Goal: Information Seeking & Learning: Learn about a topic

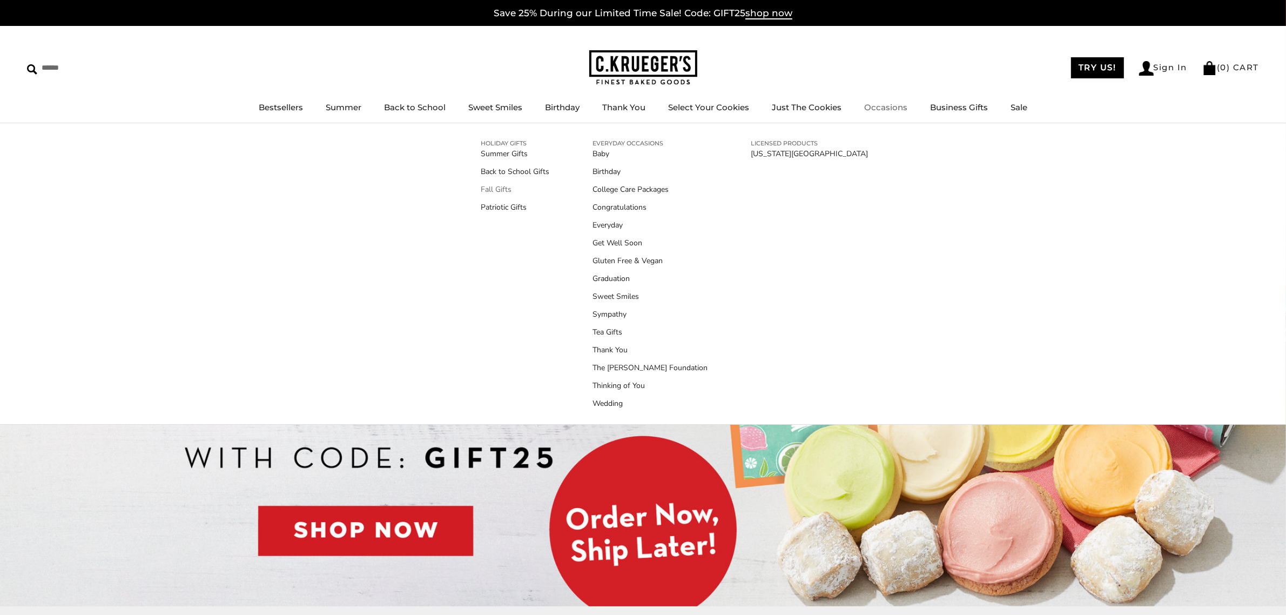
click at [498, 190] on link "Fall Gifts" at bounding box center [515, 189] width 69 height 11
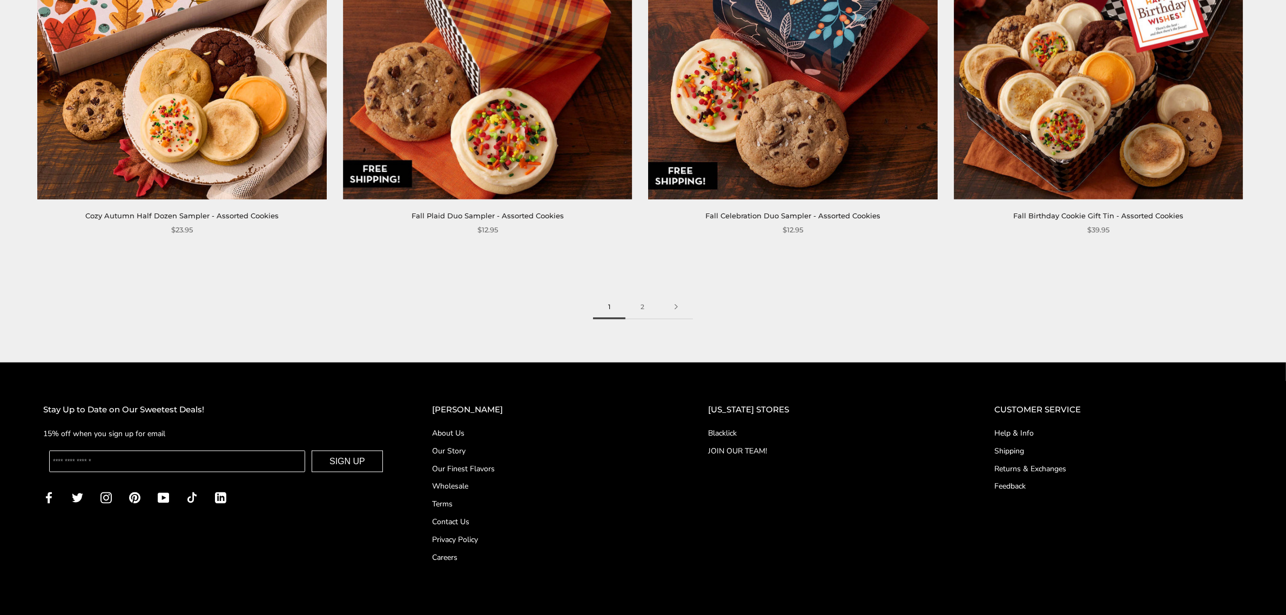
scroll to position [2149, 0]
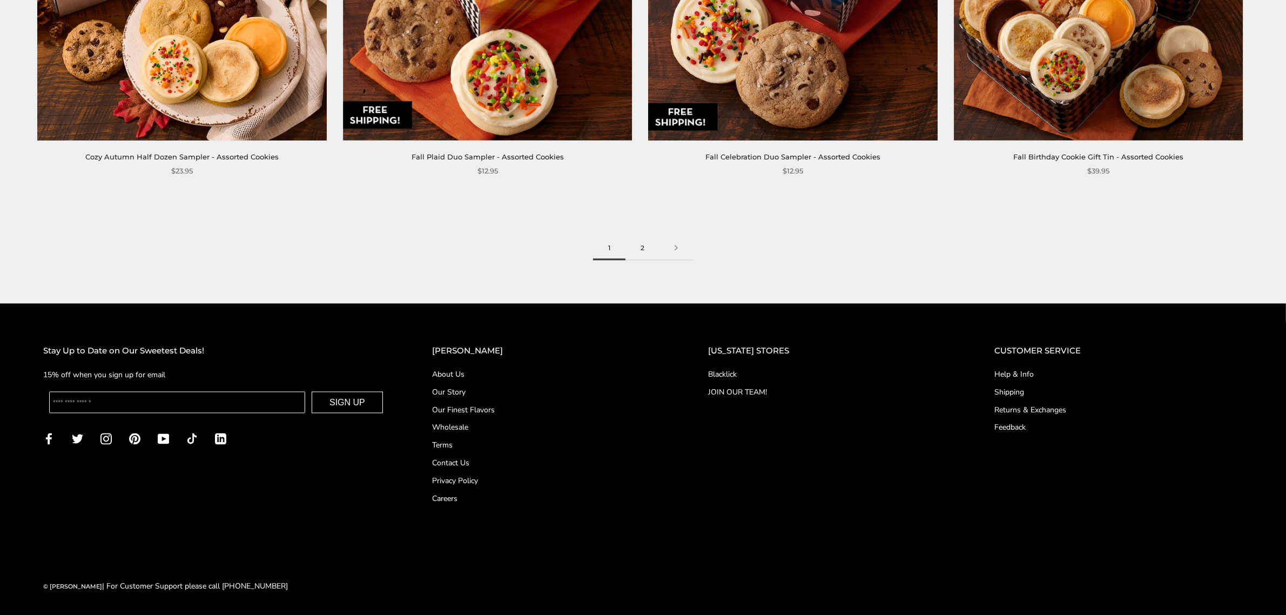
click at [640, 246] on link "2" at bounding box center [643, 248] width 34 height 24
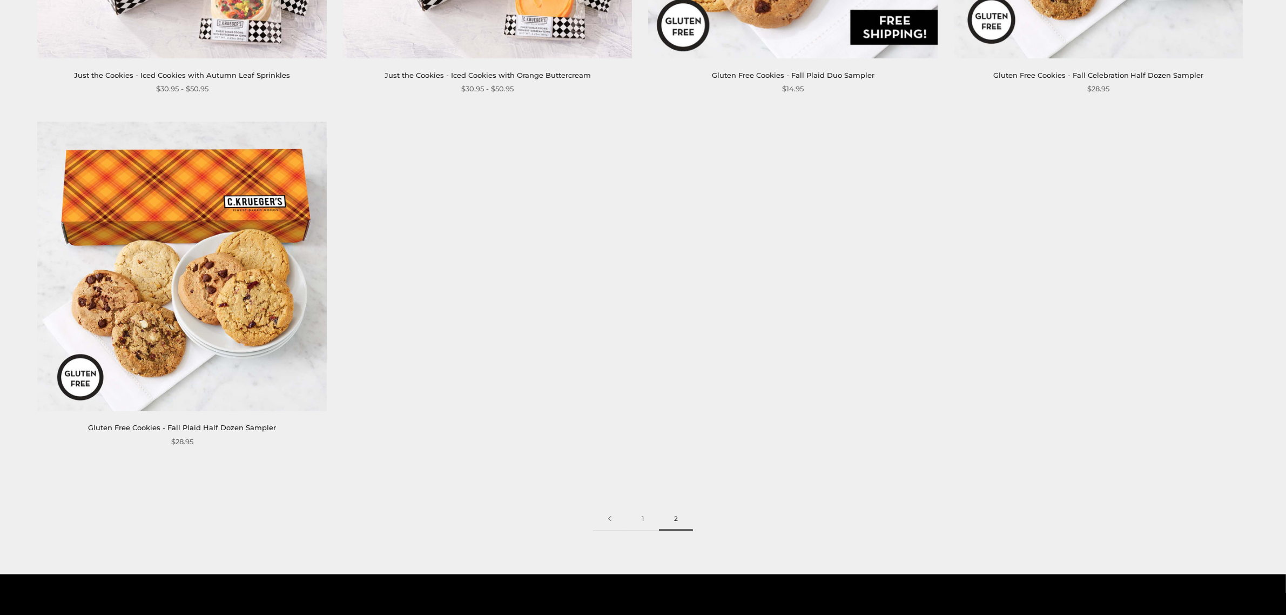
scroll to position [2026, 0]
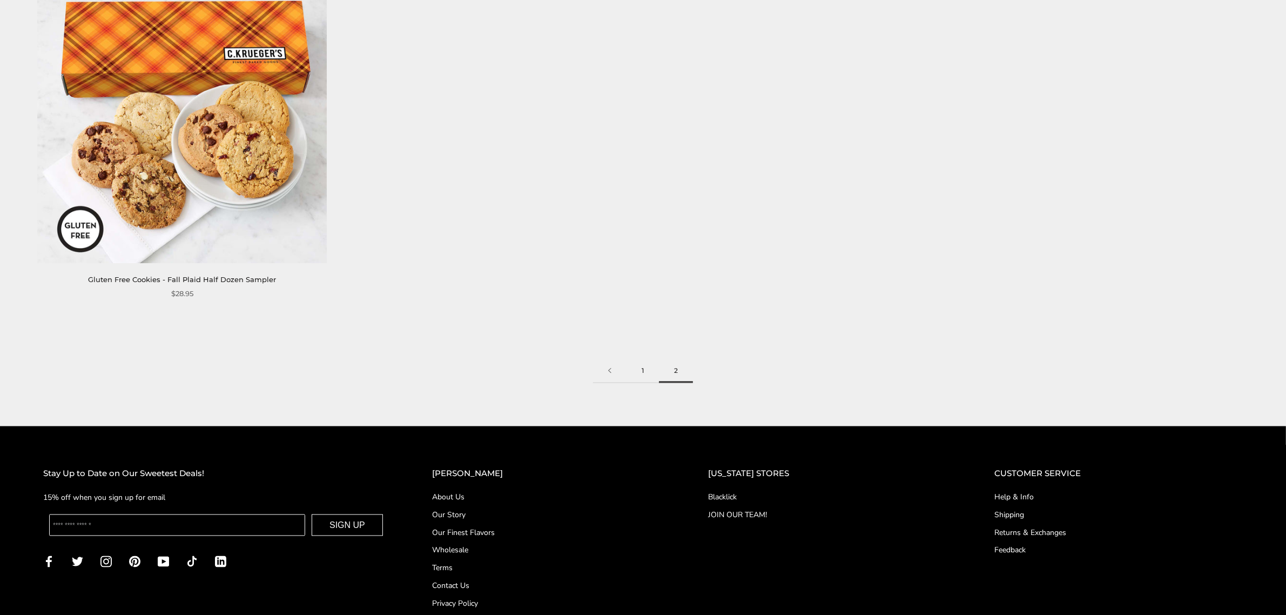
click at [644, 368] on link "1" at bounding box center [643, 371] width 32 height 24
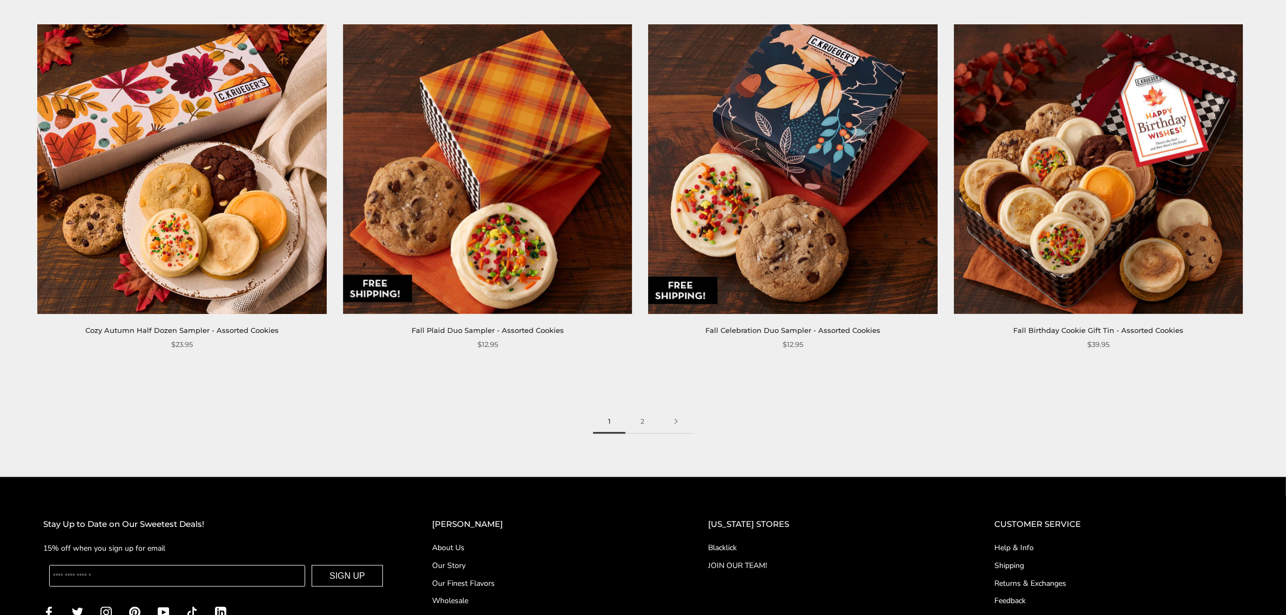
scroll to position [2149, 0]
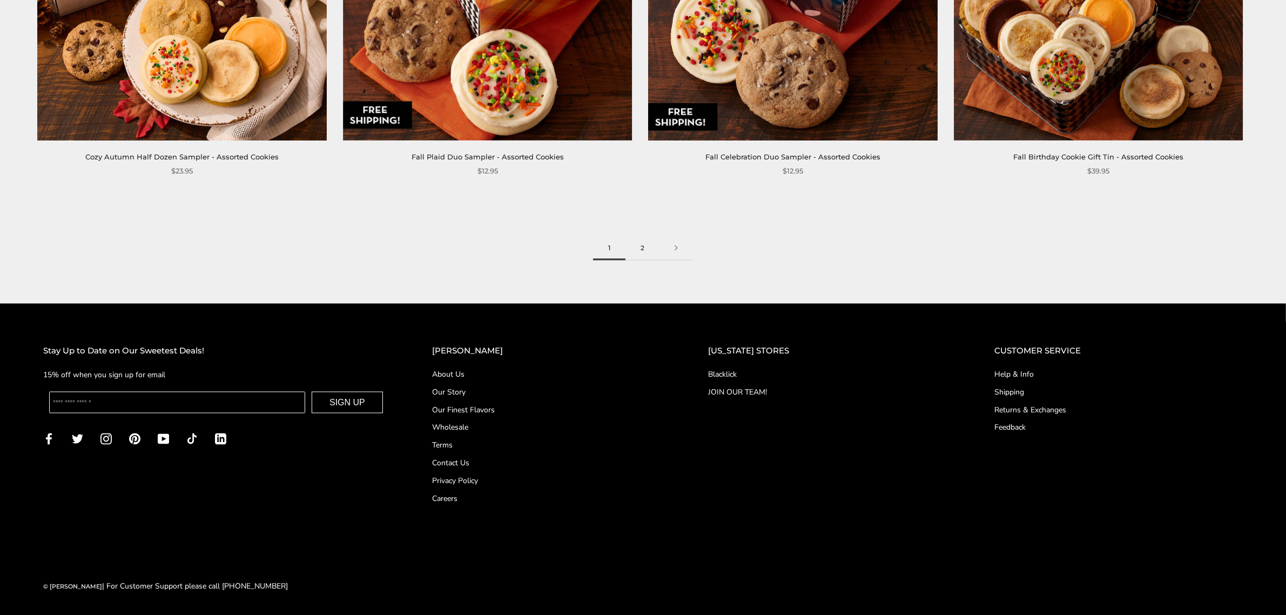
click at [643, 250] on link "2" at bounding box center [643, 248] width 34 height 24
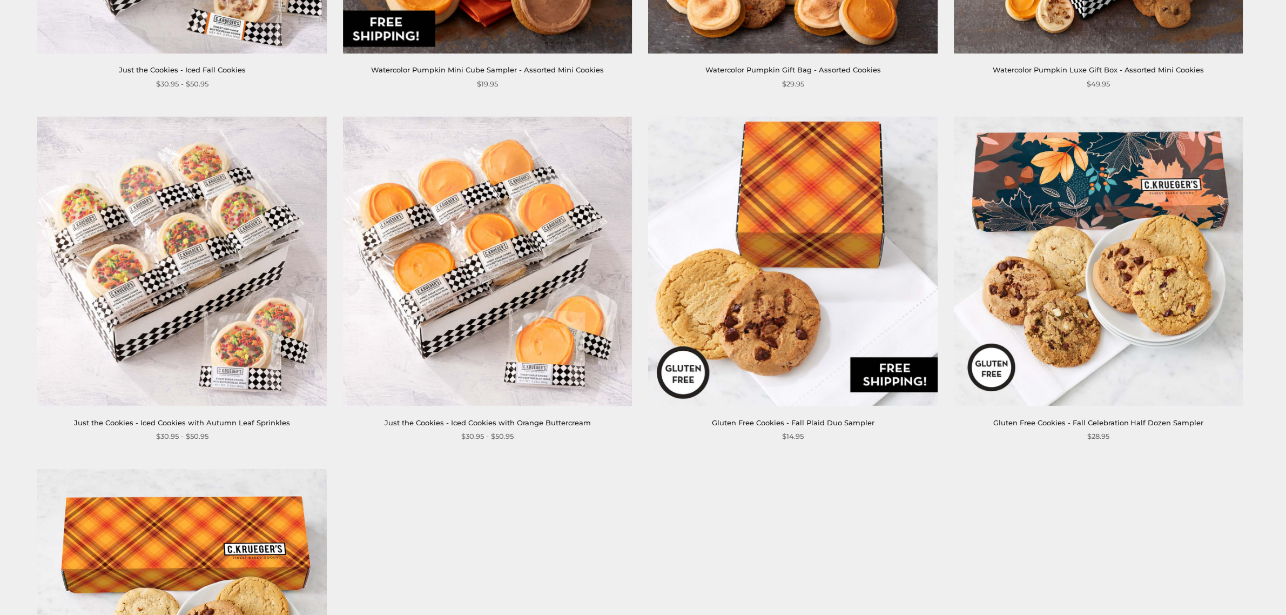
scroll to position [1846, 0]
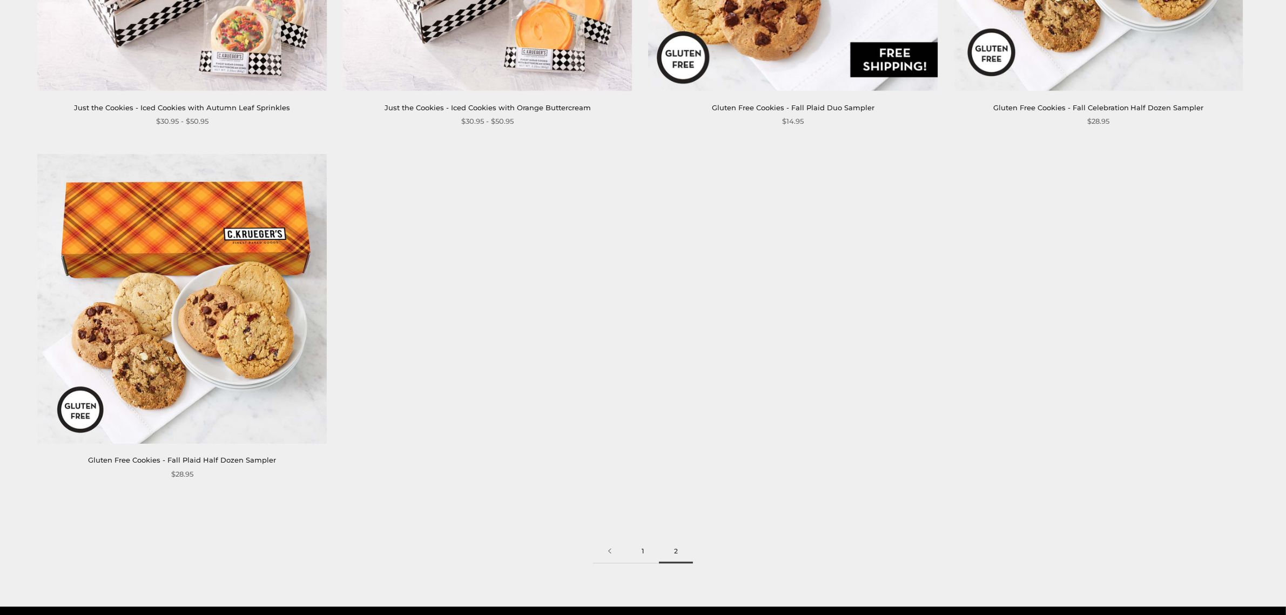
click at [639, 551] on link "1" at bounding box center [643, 551] width 32 height 24
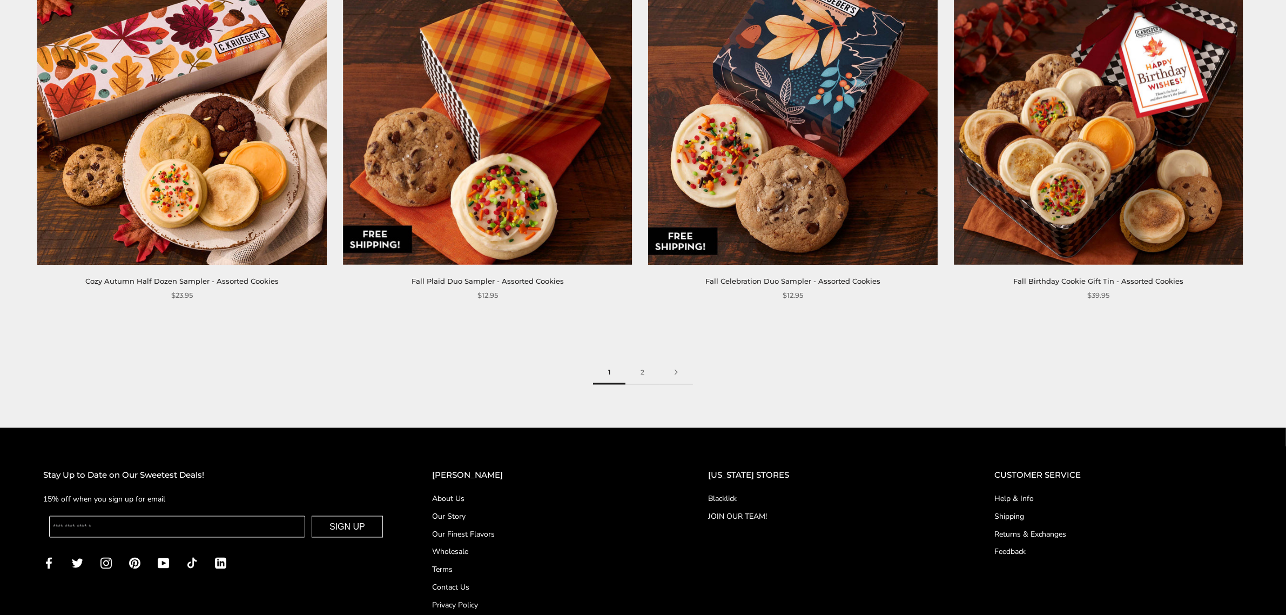
scroll to position [2026, 0]
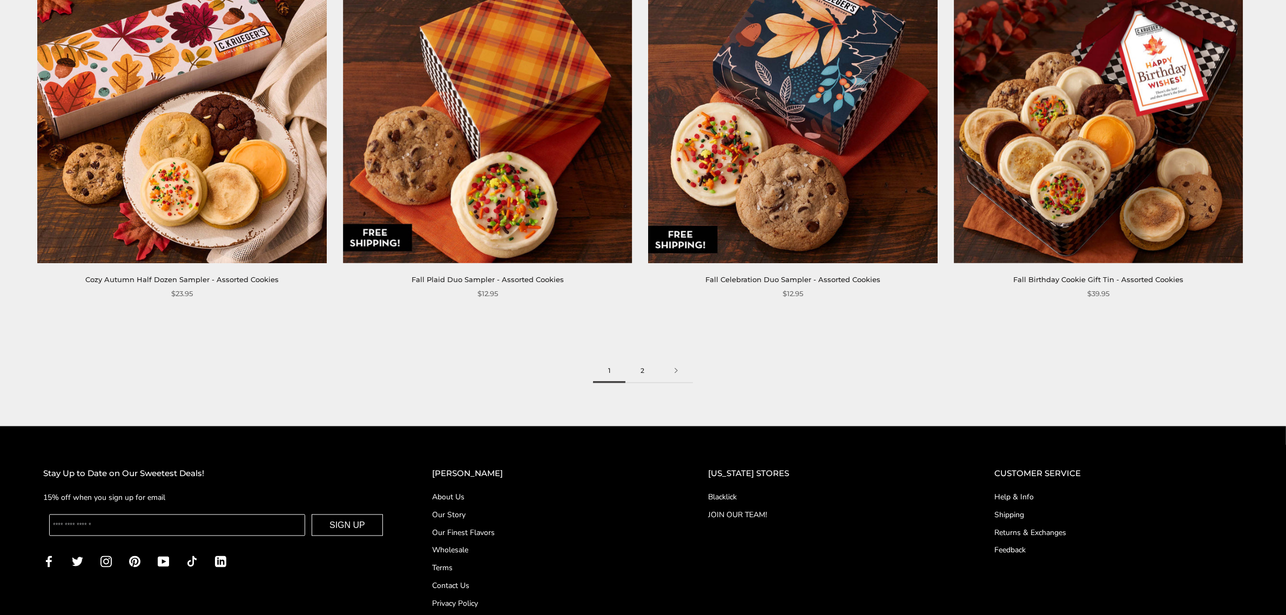
click at [646, 370] on link "2" at bounding box center [643, 371] width 34 height 24
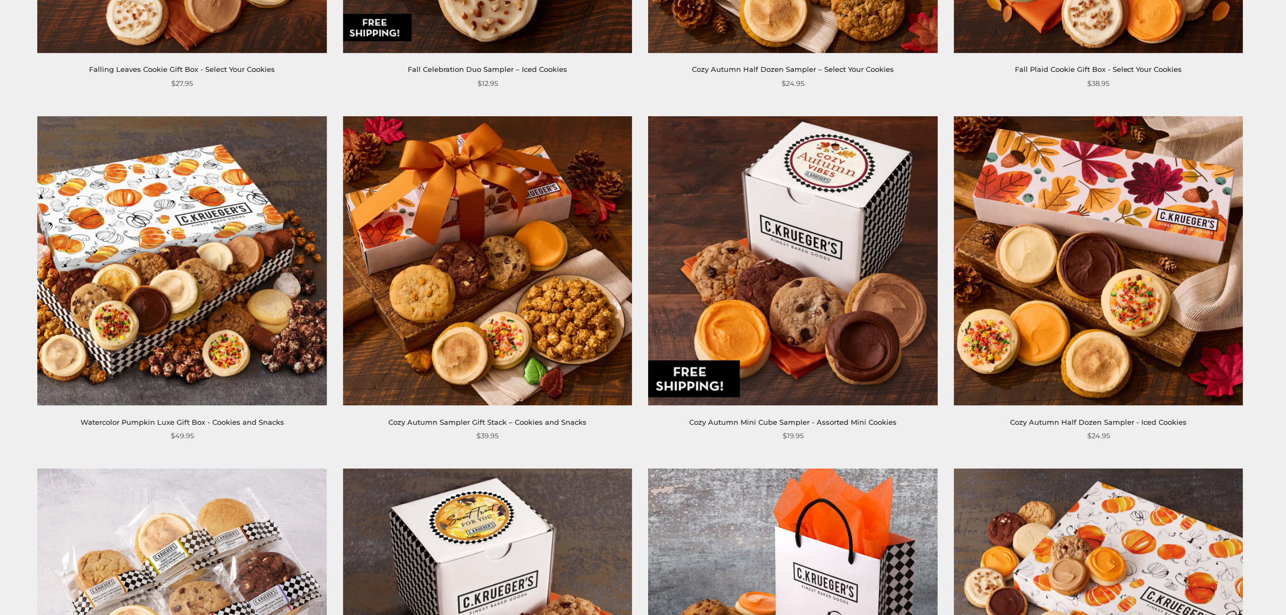
scroll to position [495, 0]
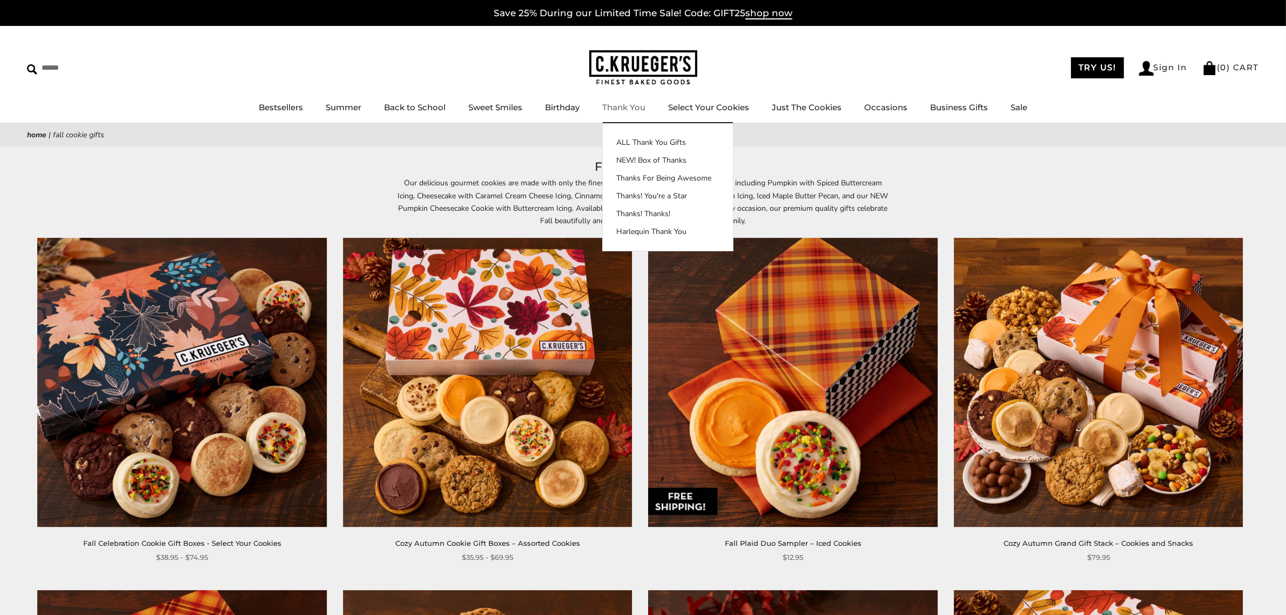
click at [621, 107] on link "Thank You" at bounding box center [623, 107] width 43 height 10
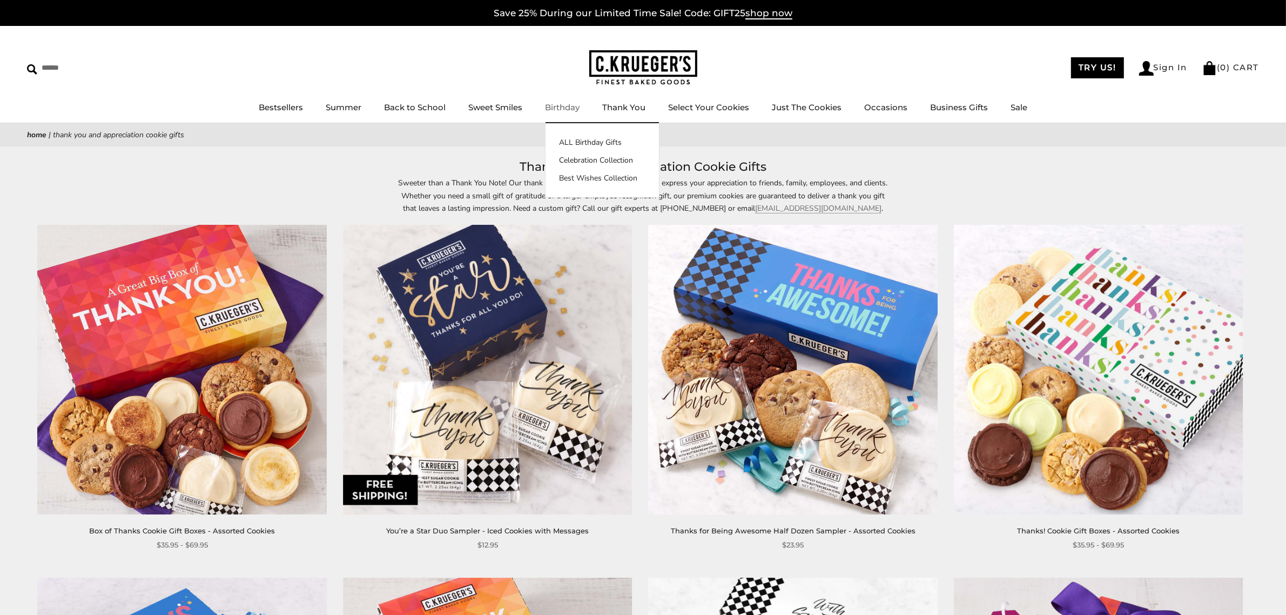
click at [558, 107] on link "Birthday" at bounding box center [562, 107] width 35 height 10
